Goal: Transaction & Acquisition: Download file/media

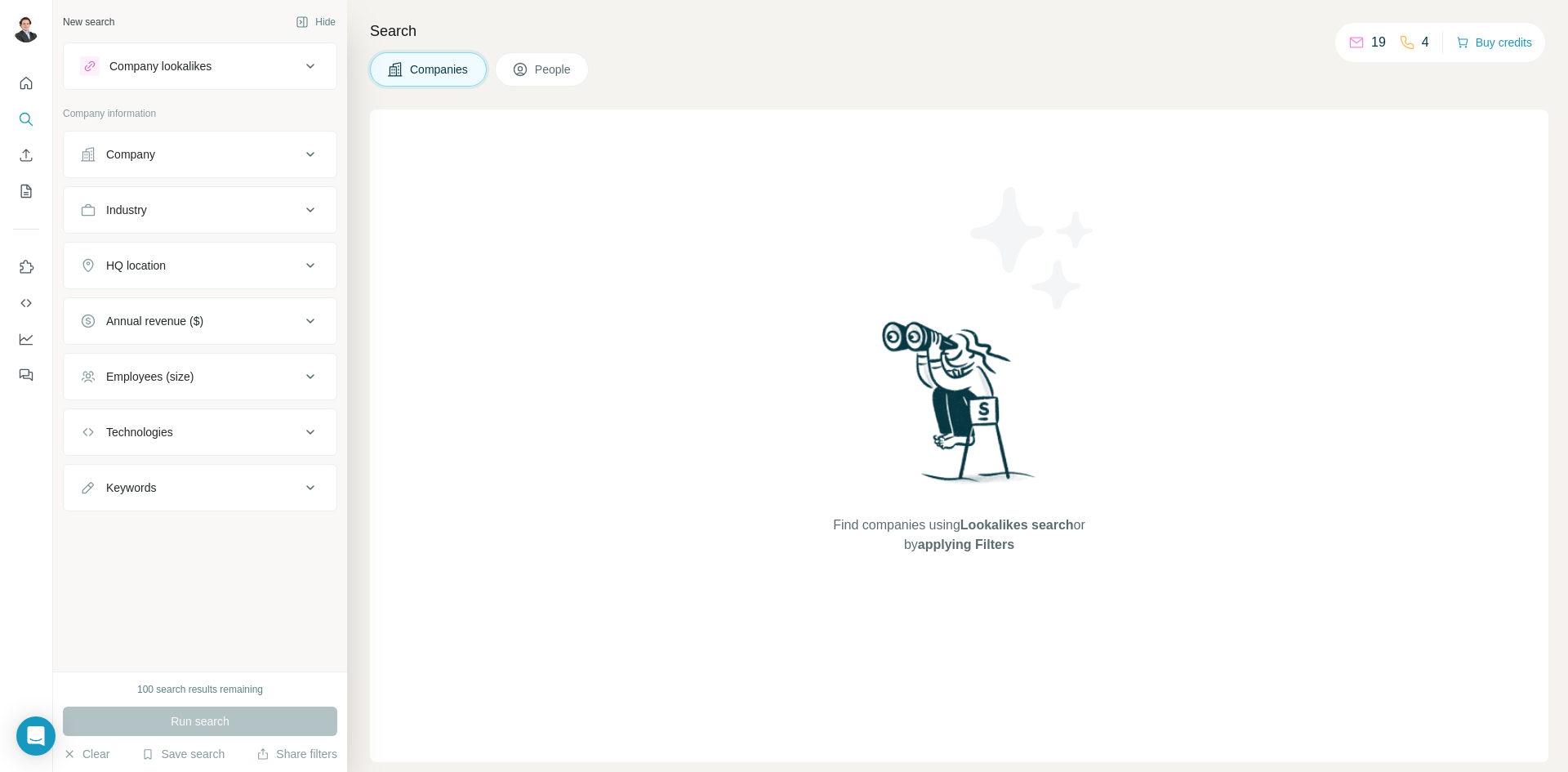
drag, startPoint x: 237, startPoint y: 67, endPoint x: 741, endPoint y: 417, distance: 613.6
click at [741, 417] on div "New search Hide Company lookalikes Company information Company Industry HQ loca…" at bounding box center [810, 386] width 1515 height 772
click at [25, 72] on button "Quick start" at bounding box center [26, 84] width 26 height 29
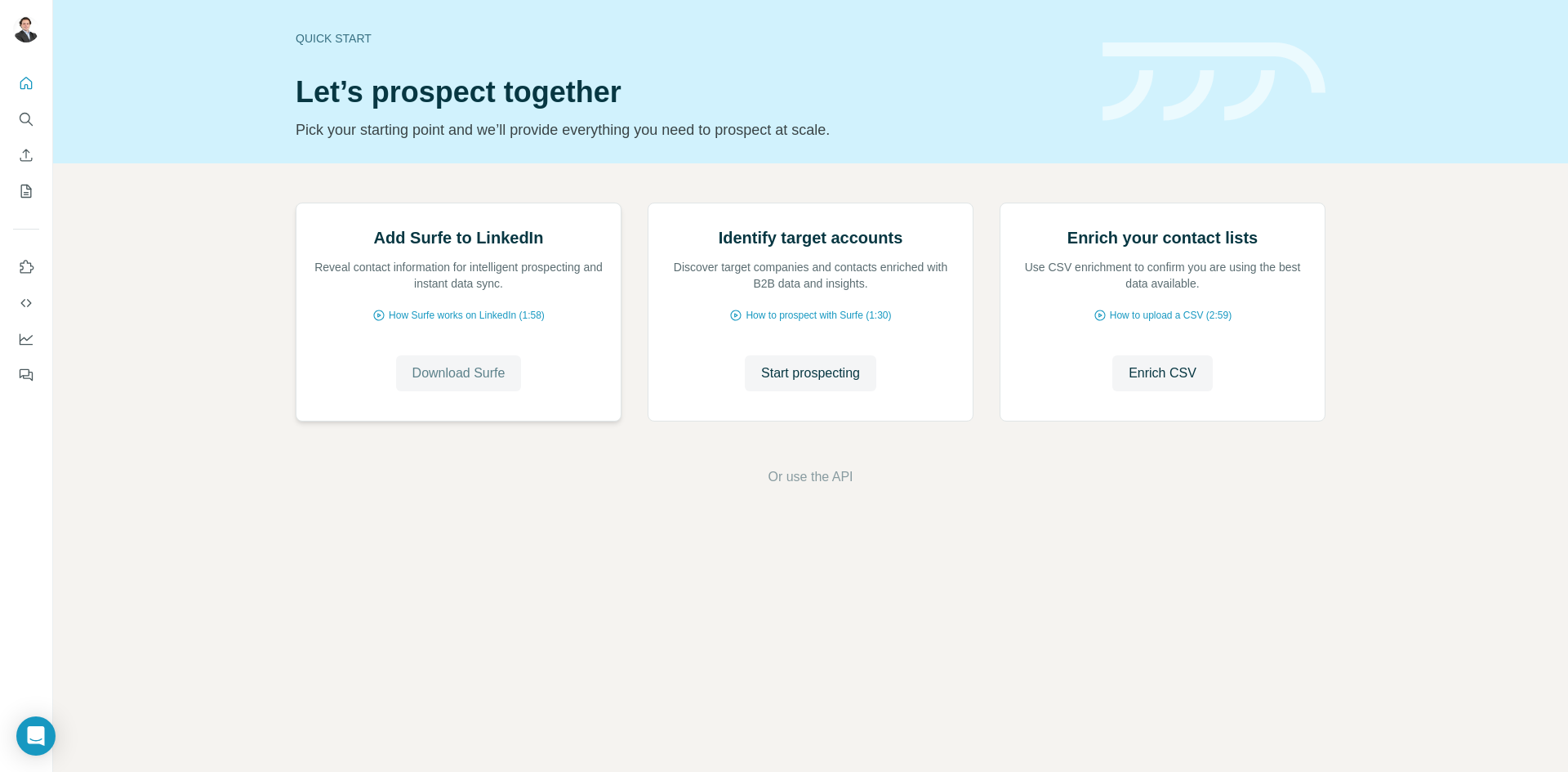
click at [477, 384] on span "Download Surfe" at bounding box center [459, 373] width 93 height 19
click at [474, 323] on span "How Surfe works on LinkedIn (1:58)" at bounding box center [467, 316] width 156 height 15
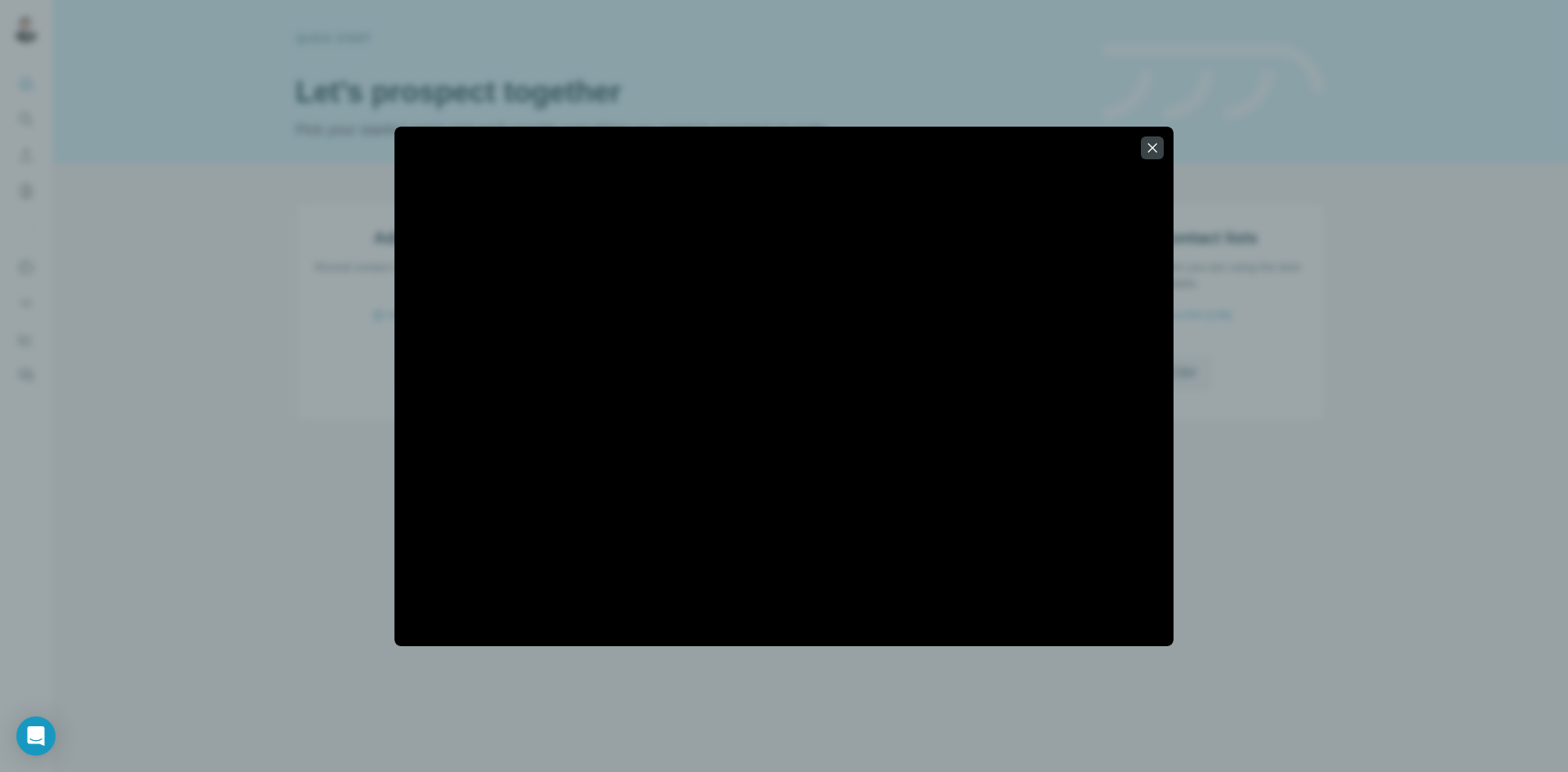
click at [339, 444] on div at bounding box center [784, 386] width 1568 height 772
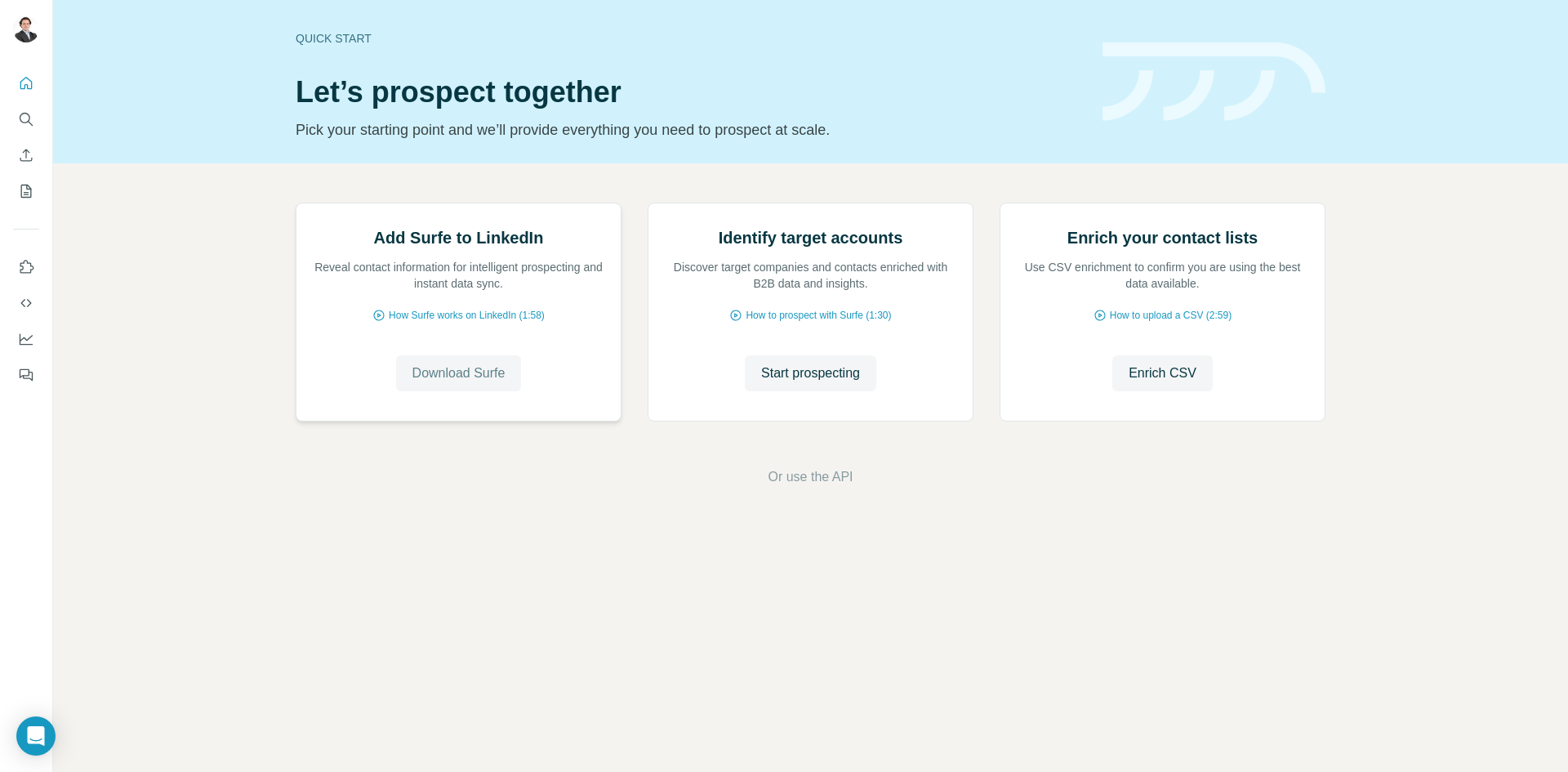
click at [500, 391] on button "Download Surfe" at bounding box center [459, 373] width 126 height 36
click at [448, 384] on span "Download Surfe" at bounding box center [459, 373] width 93 height 19
click at [477, 384] on span "Download Surfe" at bounding box center [459, 373] width 93 height 19
